Goal: Task Accomplishment & Management: Manage account settings

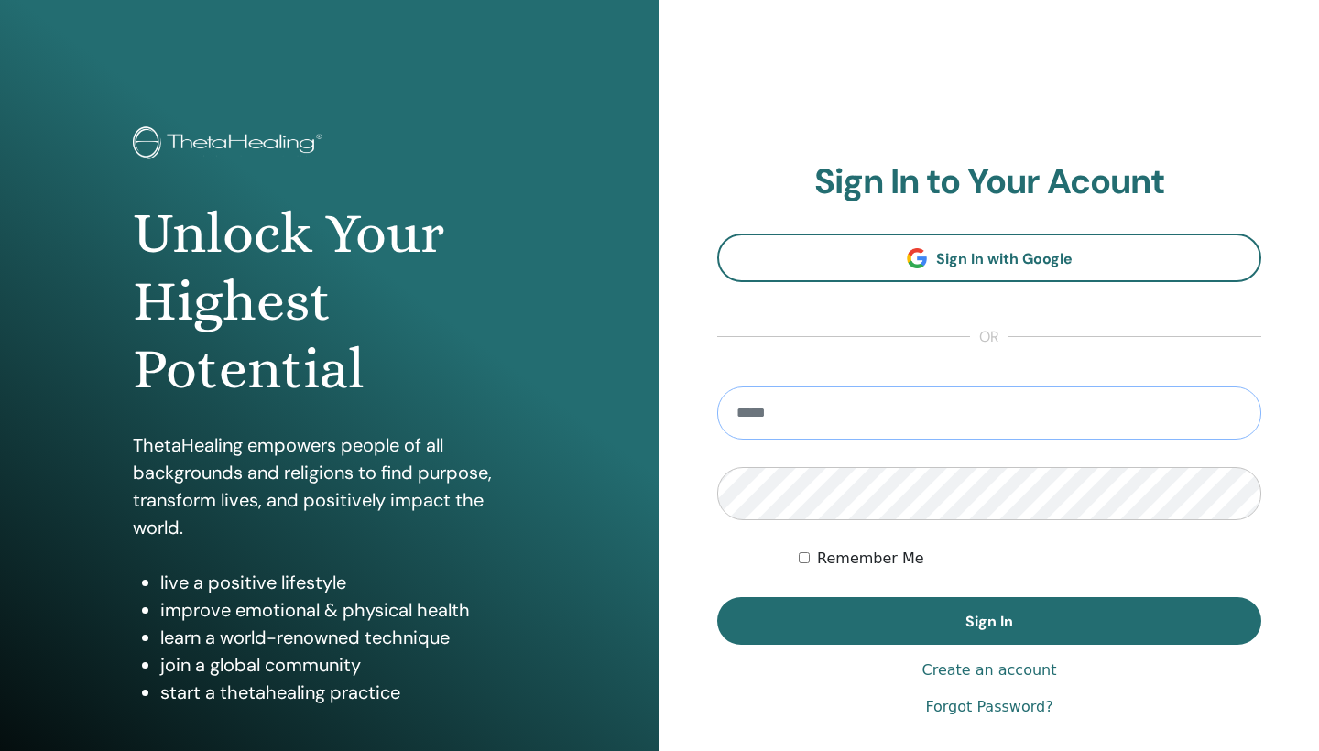
type input "**********"
click at [989, 621] on button "Sign In" at bounding box center [989, 621] width 544 height 48
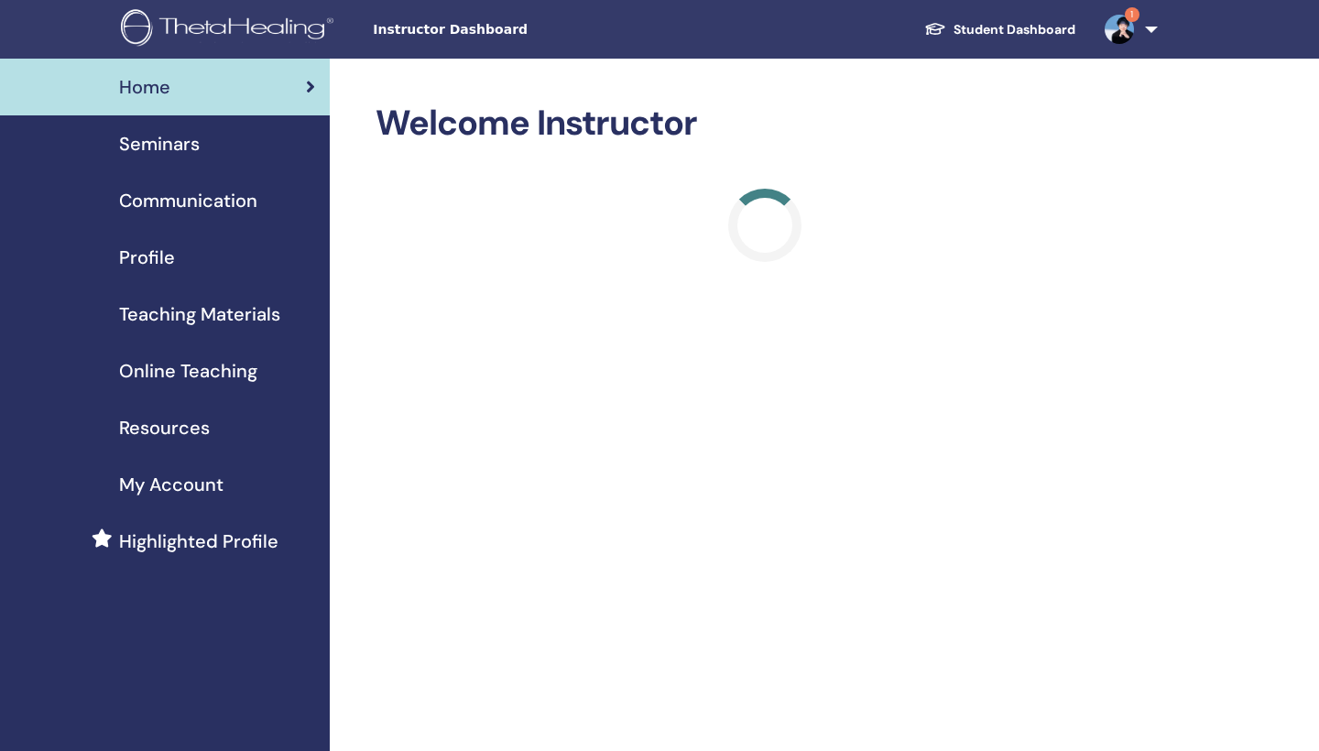
click at [1127, 18] on span "1" at bounding box center [1132, 14] width 15 height 15
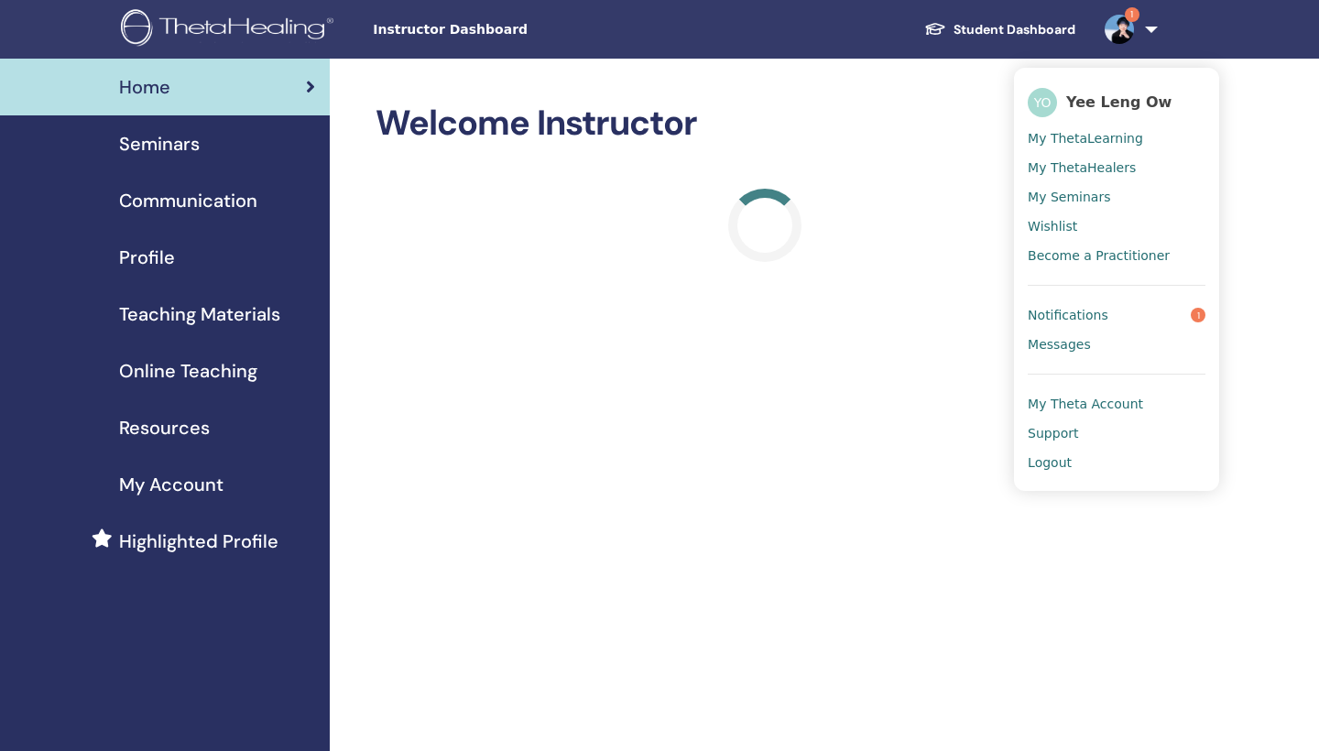
click at [1094, 313] on span "Notifications" at bounding box center [1068, 315] width 81 height 16
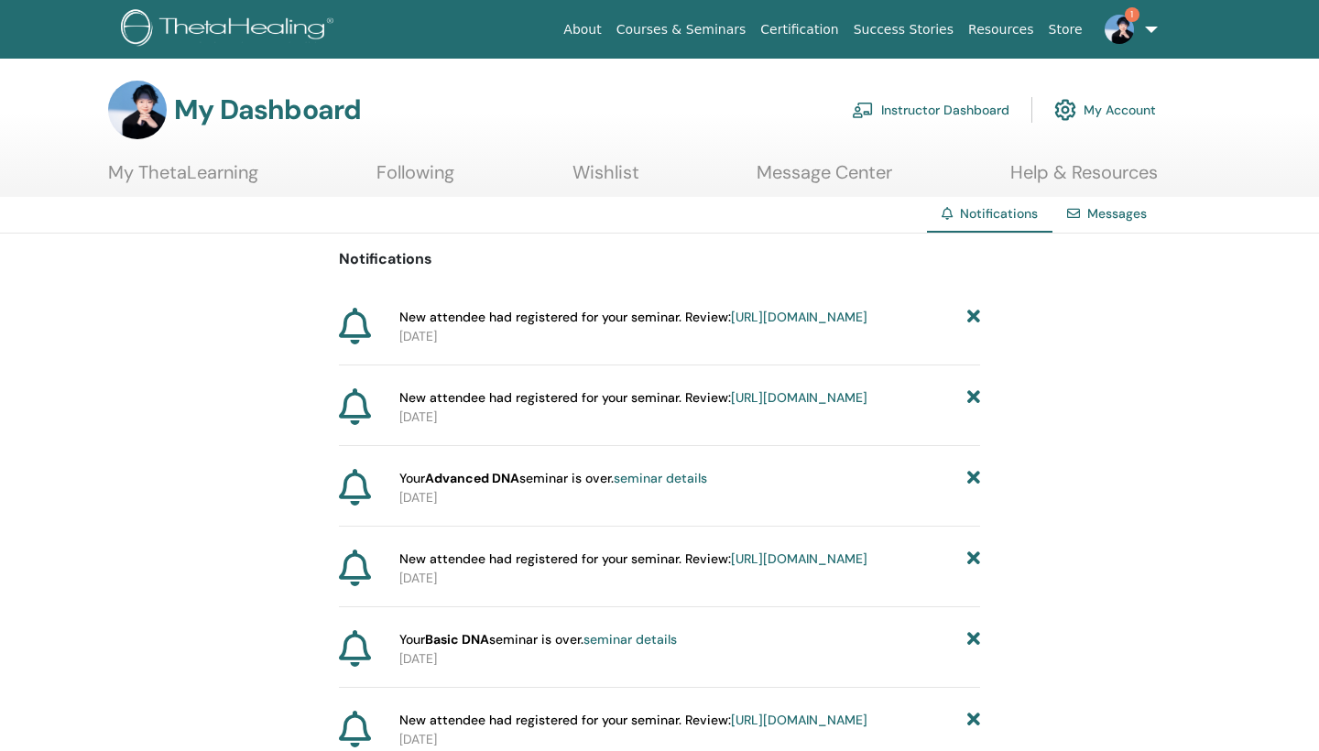
click at [971, 311] on icon at bounding box center [973, 317] width 13 height 19
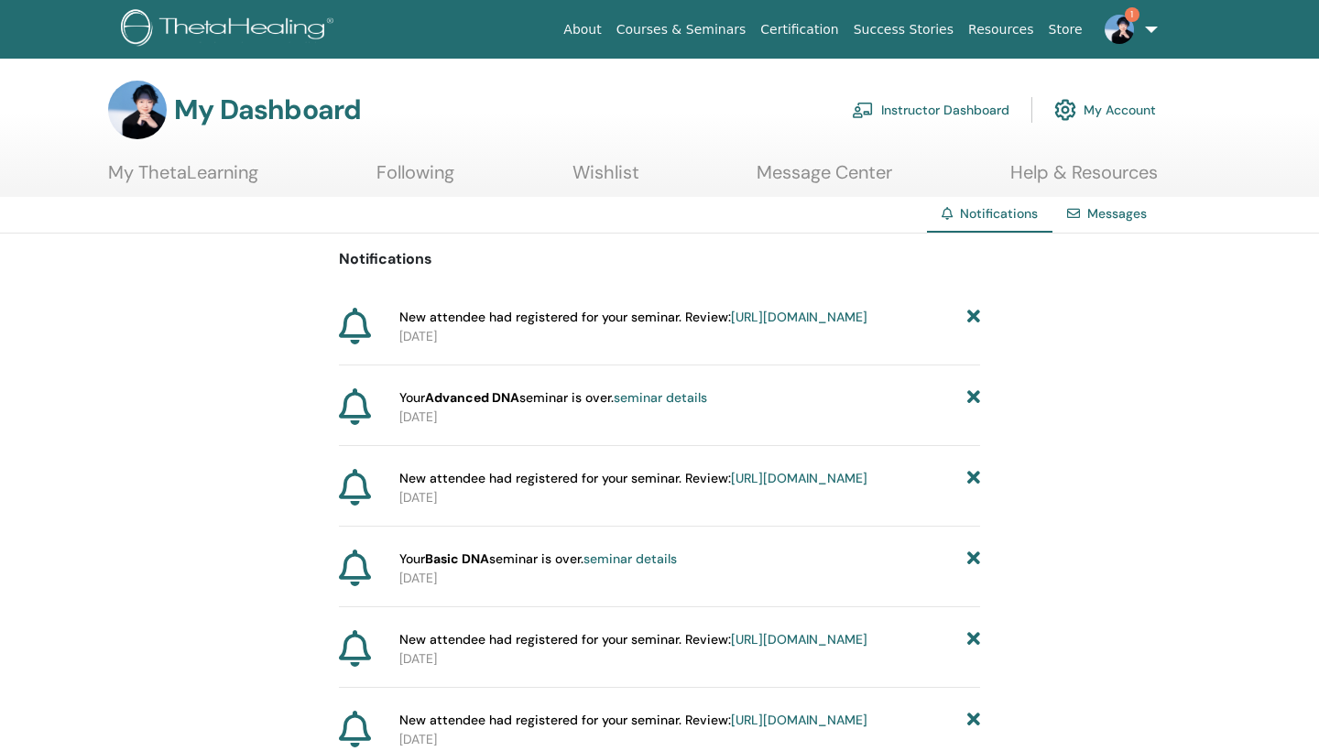
click at [978, 107] on link "Instructor Dashboard" at bounding box center [931, 110] width 158 height 40
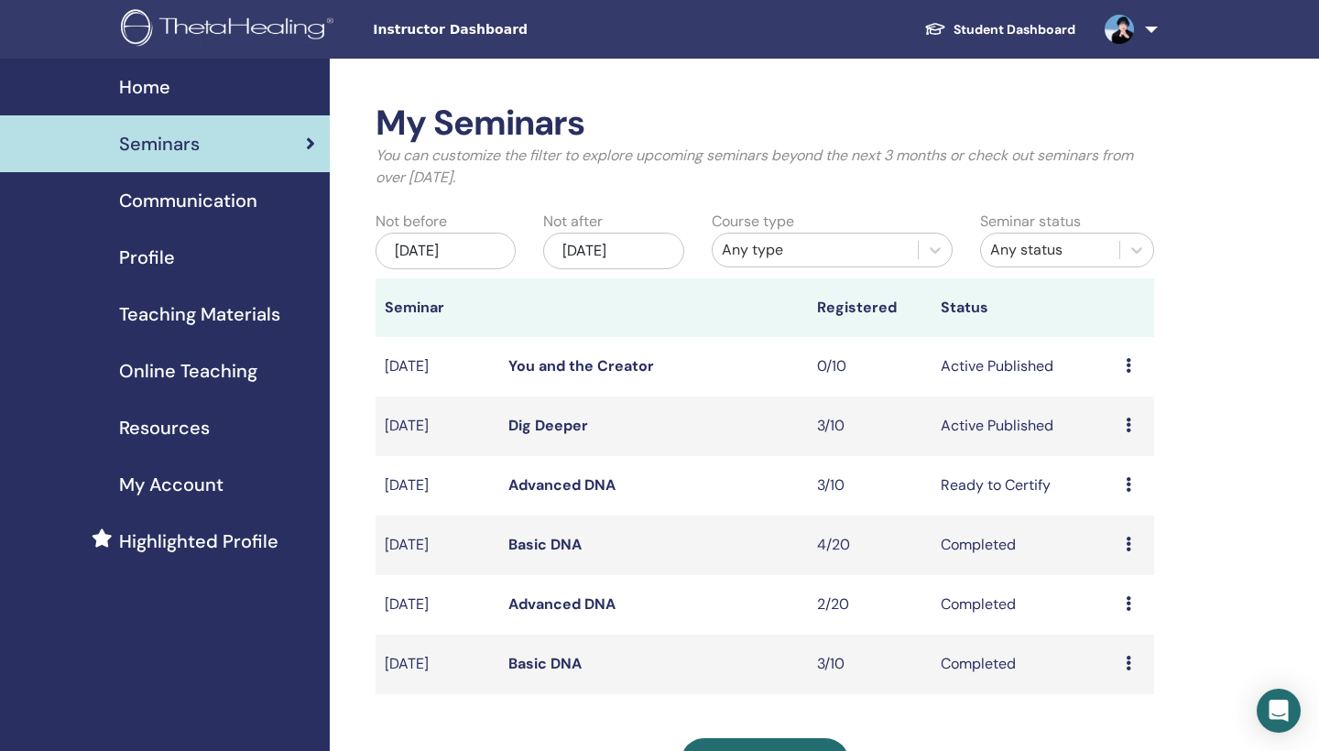
click at [1127, 426] on icon at bounding box center [1128, 425] width 5 height 15
click at [567, 423] on link "Dig Deeper" at bounding box center [548, 425] width 80 height 19
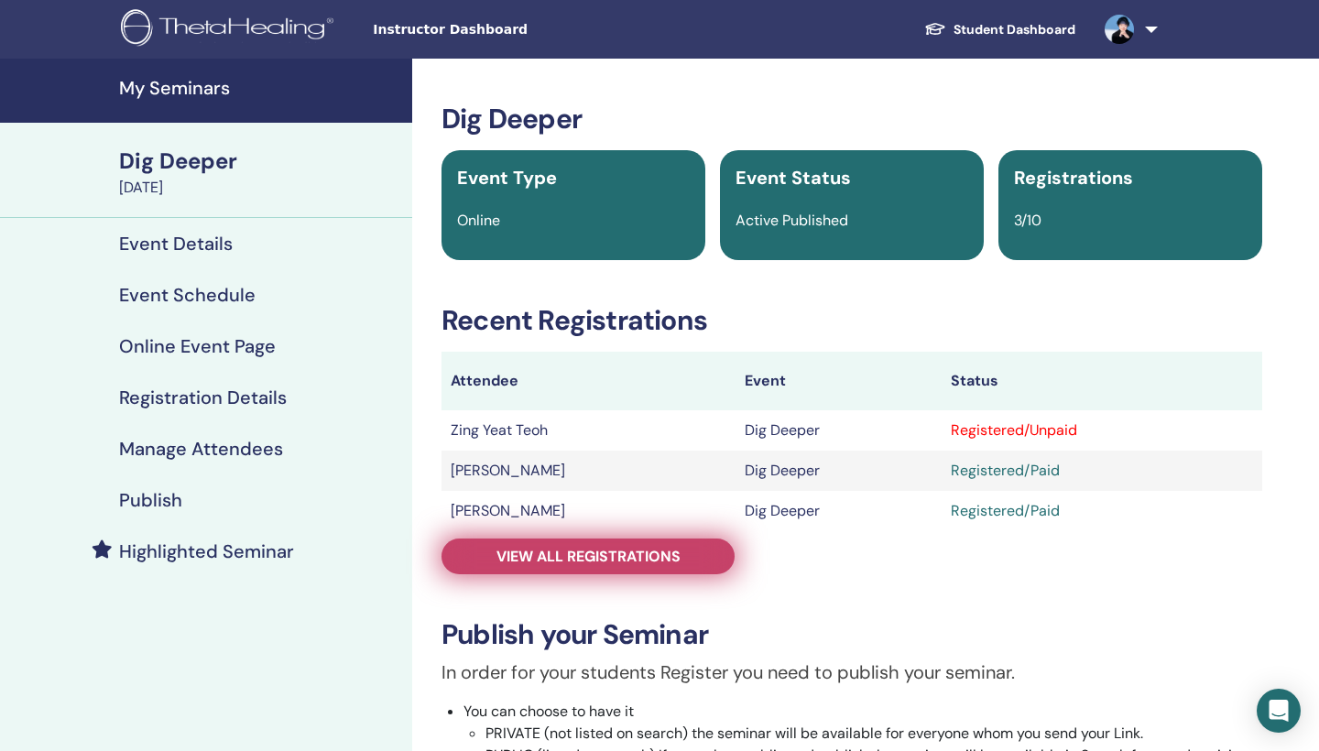
click at [615, 554] on span "View all registrations" at bounding box center [589, 556] width 184 height 19
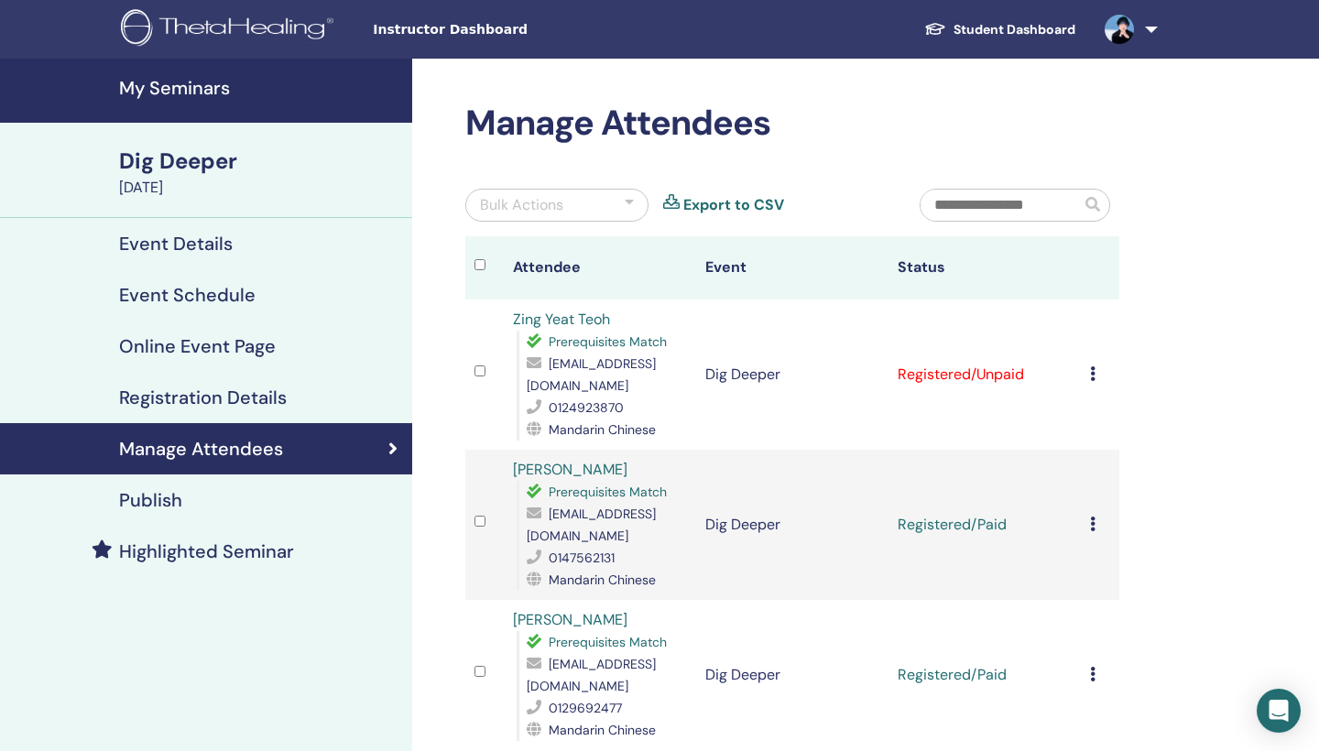
click at [1095, 366] on icon at bounding box center [1092, 373] width 5 height 15
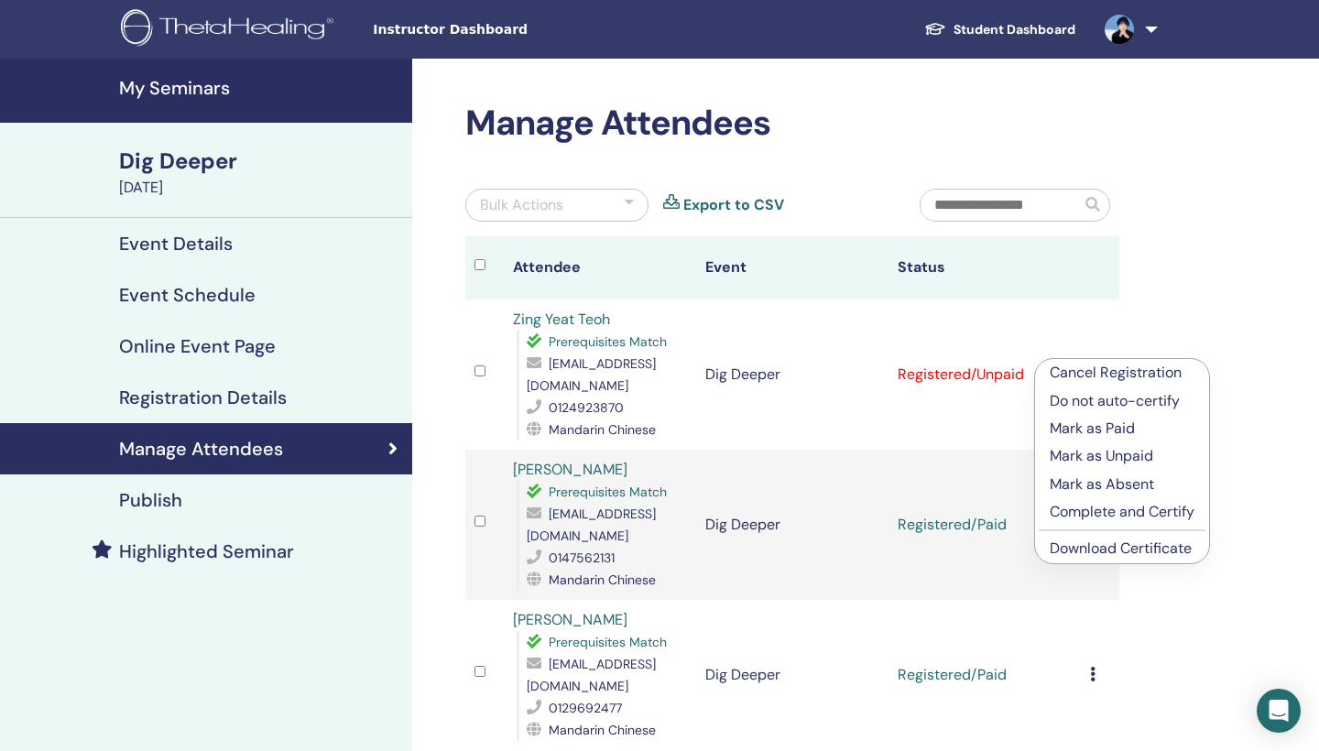
click at [1118, 431] on p "Mark as Paid" at bounding box center [1122, 429] width 145 height 22
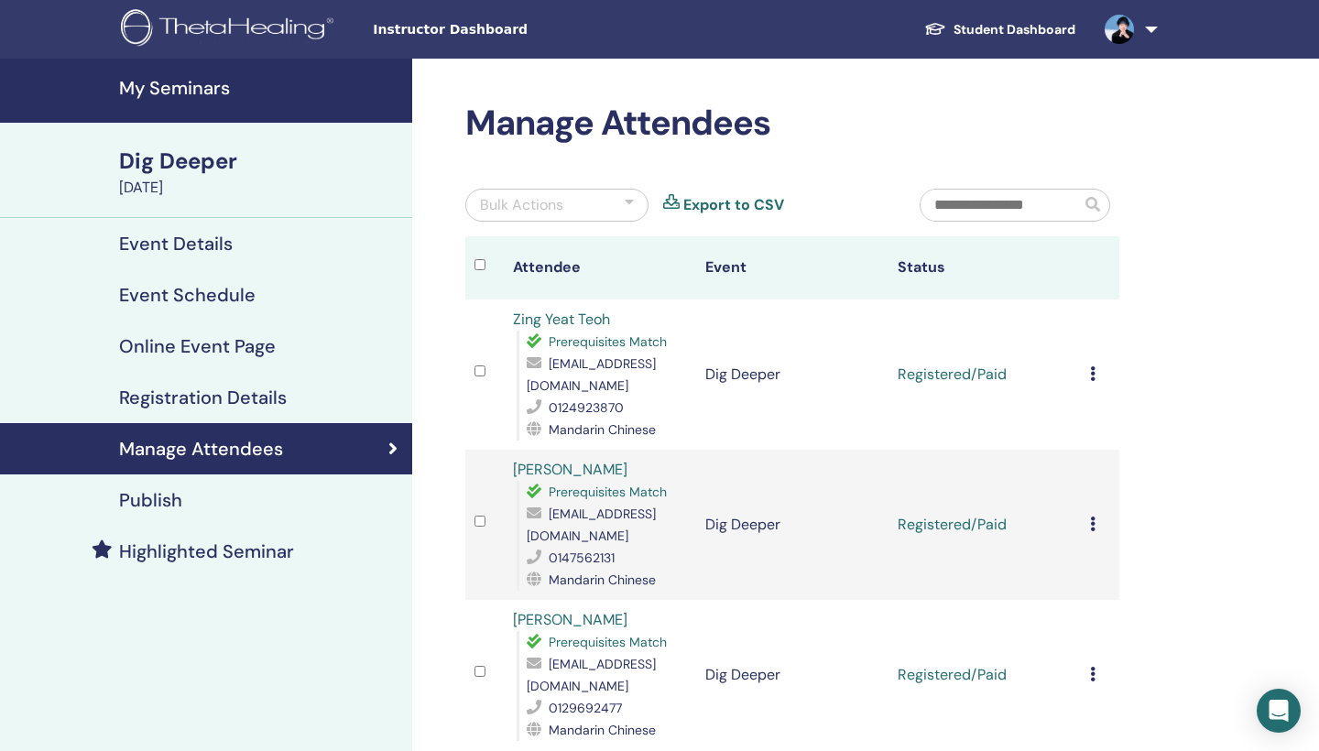
click at [565, 610] on link "[PERSON_NAME]" at bounding box center [570, 619] width 115 height 19
click at [190, 84] on h4 "My Seminars" at bounding box center [260, 88] width 282 height 22
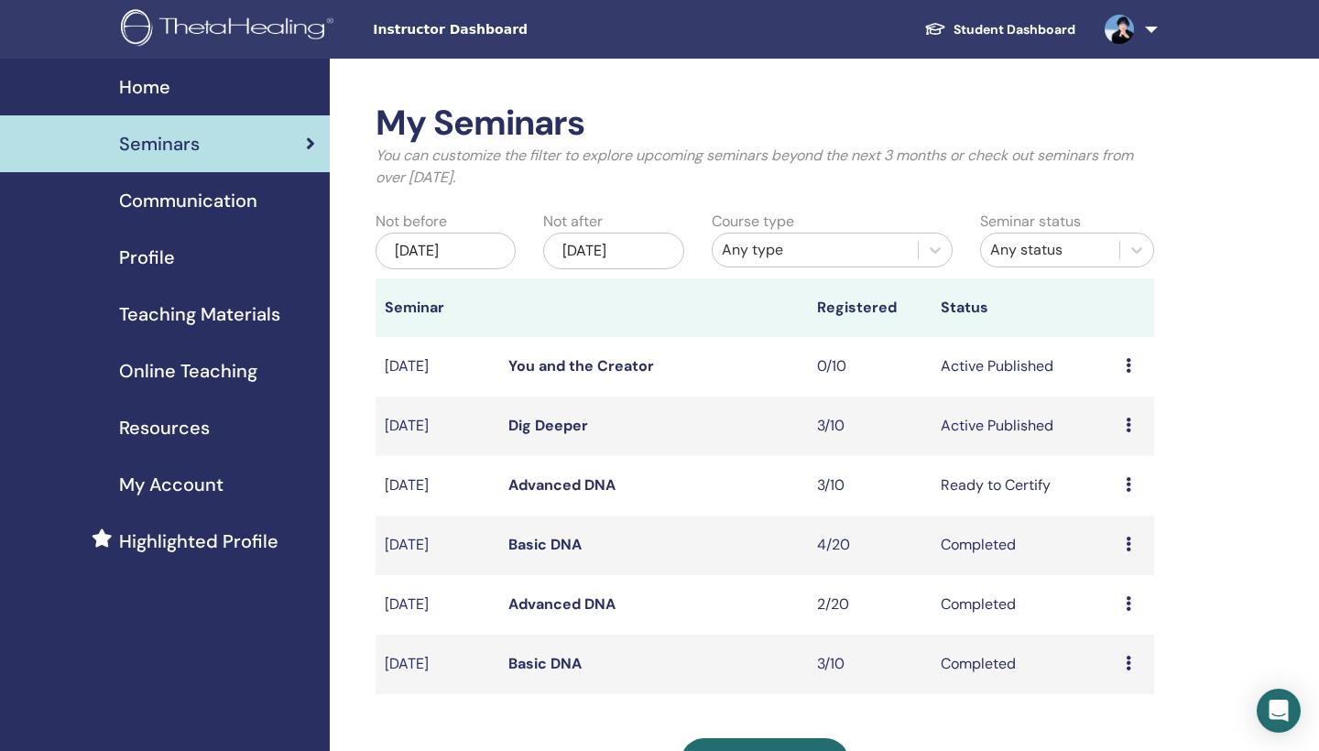
click at [522, 487] on link "Advanced DNA" at bounding box center [561, 484] width 107 height 19
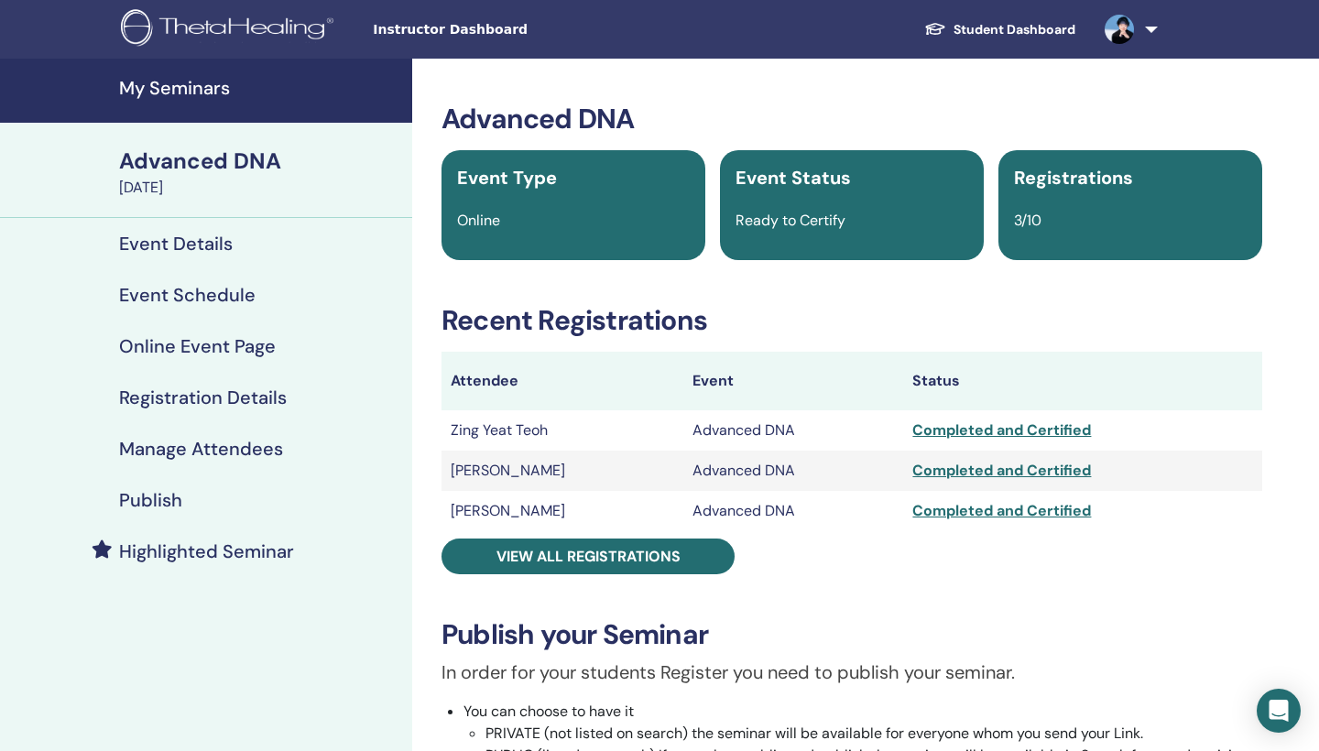
click at [185, 87] on h4 "My Seminars" at bounding box center [260, 88] width 282 height 22
